Goal: Find specific page/section: Find specific page/section

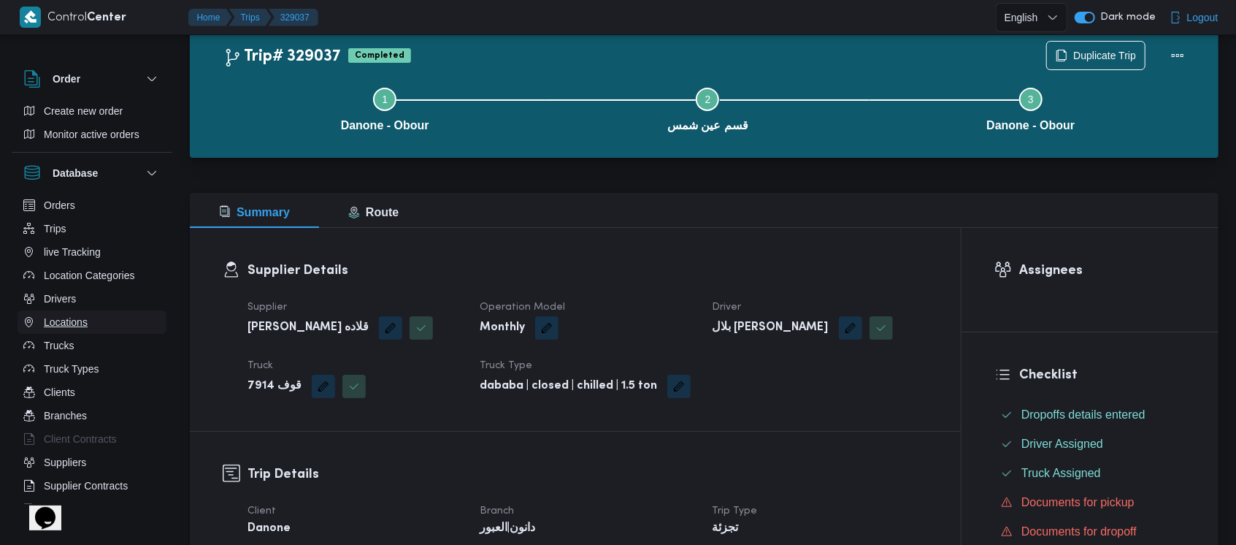
scroll to position [39, 0]
click at [66, 295] on span "Drivers" at bounding box center [60, 299] width 32 height 18
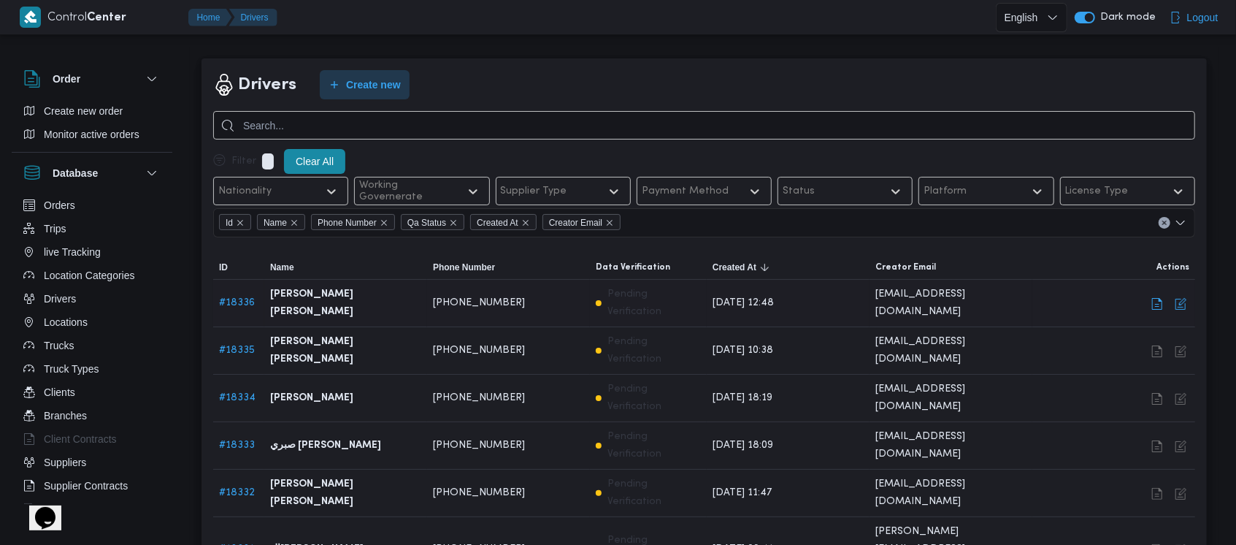
click at [242, 300] on link "# 18336" at bounding box center [237, 302] width 36 height 9
